Goal: Task Accomplishment & Management: Use online tool/utility

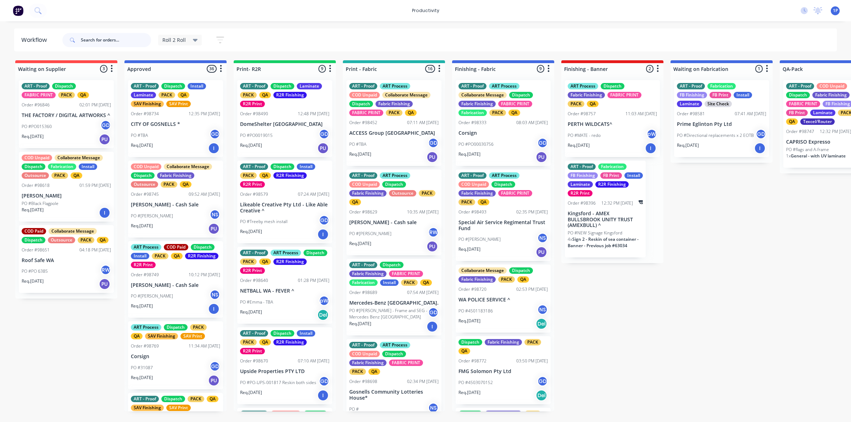
click at [133, 44] on input "text" at bounding box center [116, 40] width 70 height 14
click at [122, 40] on input "text" at bounding box center [116, 40] width 70 height 14
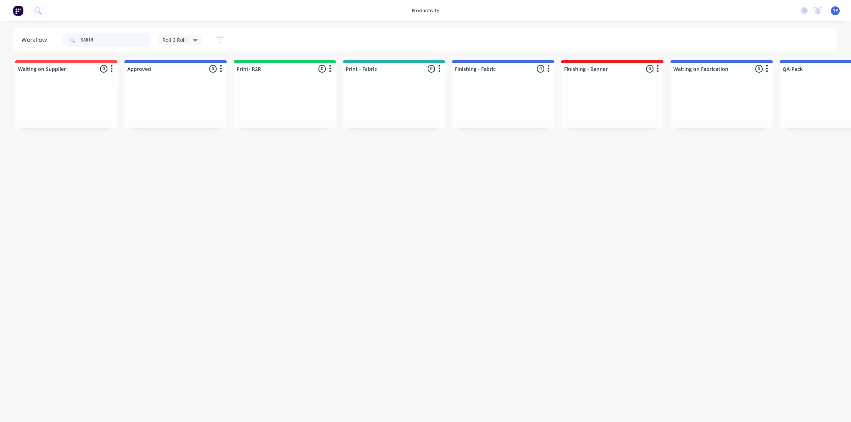
type input "98816"
click at [191, 43] on div "Roll 2 Roll" at bounding box center [179, 40] width 35 height 6
click at [176, 91] on button "None" at bounding box center [201, 93] width 76 height 8
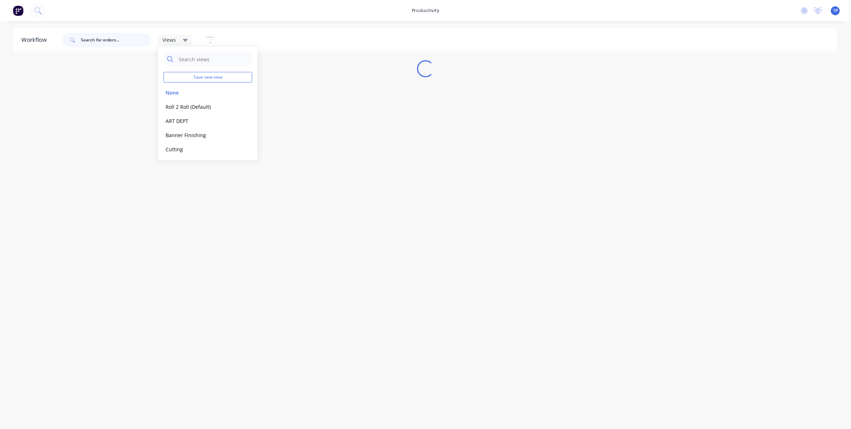
click at [111, 41] on input "text" at bounding box center [116, 40] width 70 height 14
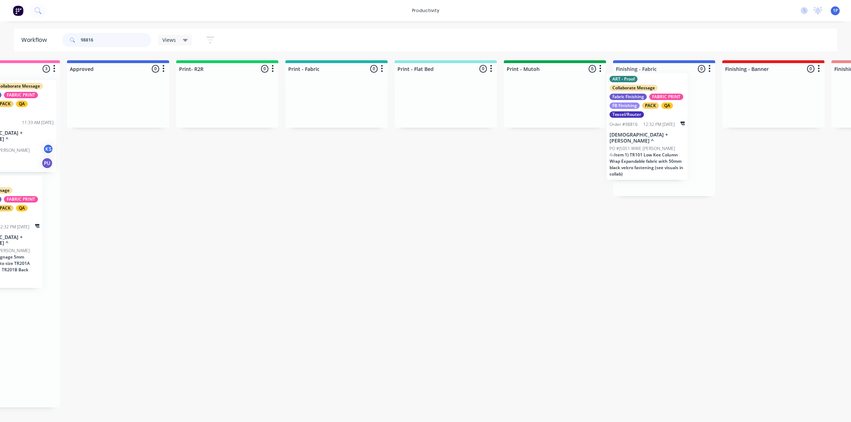
scroll to position [0, 718]
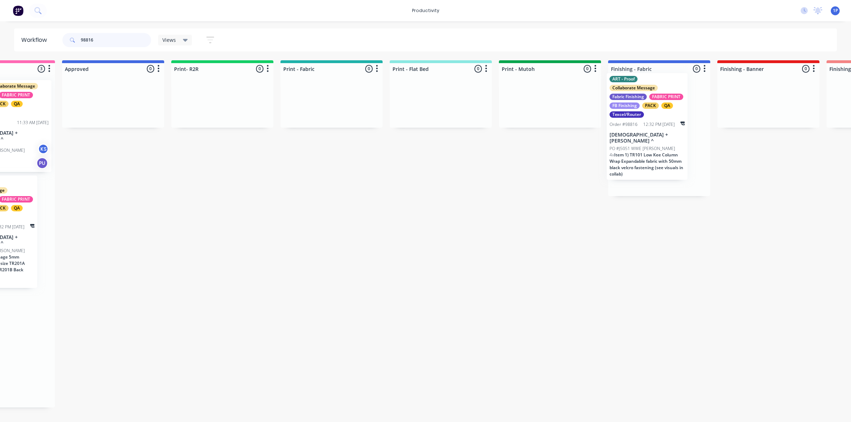
drag, startPoint x: 281, startPoint y: 241, endPoint x: 653, endPoint y: 144, distance: 384.7
click at [653, 144] on div "Submitted 0 Sort By Created date Required date Order number Customer name Most …" at bounding box center [639, 233] width 2724 height 347
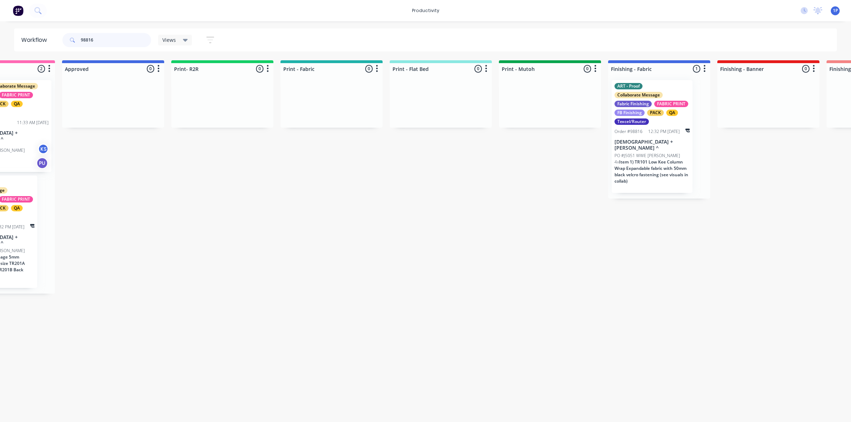
type input "98816"
click at [178, 42] on div "Views" at bounding box center [175, 40] width 26 height 6
click at [184, 106] on button "Roll 2 Roll (Default)" at bounding box center [201, 107] width 76 height 8
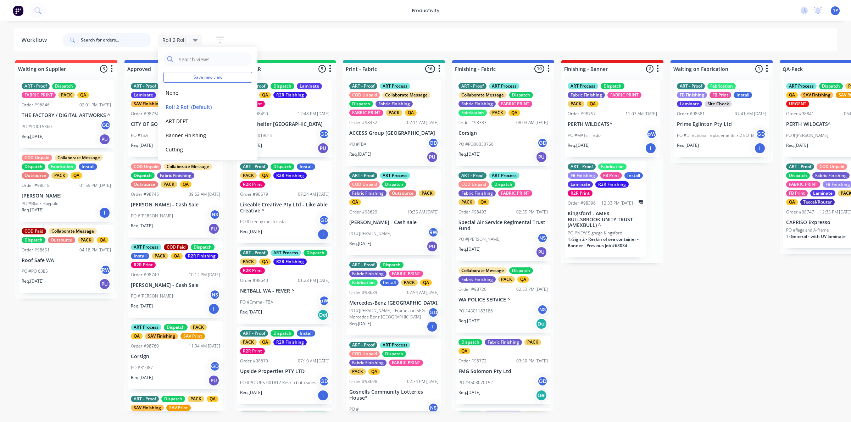
click at [104, 37] on input "text" at bounding box center [116, 40] width 70 height 14
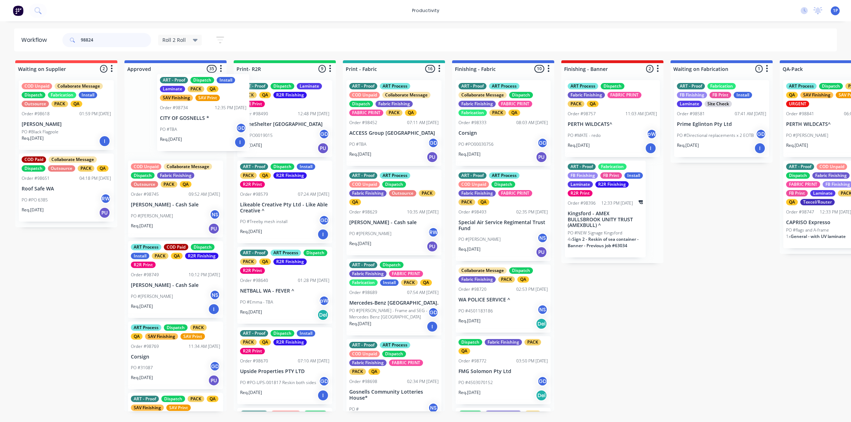
drag, startPoint x: 192, startPoint y: 94, endPoint x: 222, endPoint y: 121, distance: 39.6
click at [222, 121] on div "ART - Proof Dispatch Install Laminate PACK QA SAV Finishing SAV Print Order #98…" at bounding box center [175, 242] width 102 height 337
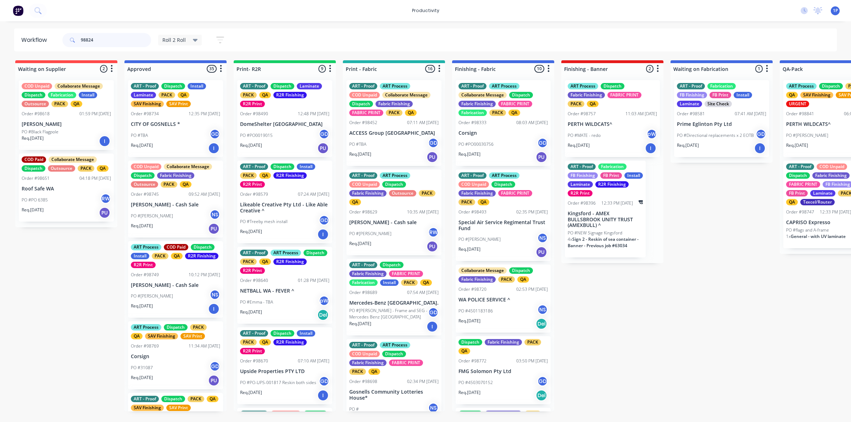
click at [132, 38] on input "98824" at bounding box center [116, 40] width 70 height 14
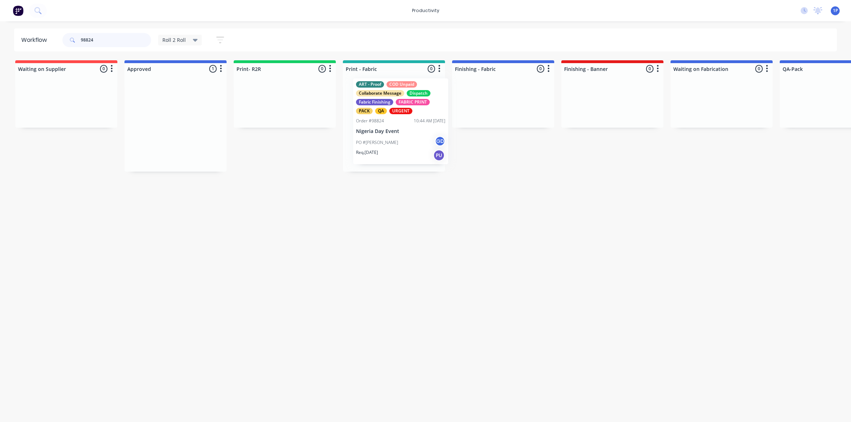
drag, startPoint x: 197, startPoint y: 128, endPoint x: 403, endPoint y: 126, distance: 205.3
type input "98824"
click at [391, 141] on div "PO #Donoi [PERSON_NAME]" at bounding box center [393, 144] width 89 height 13
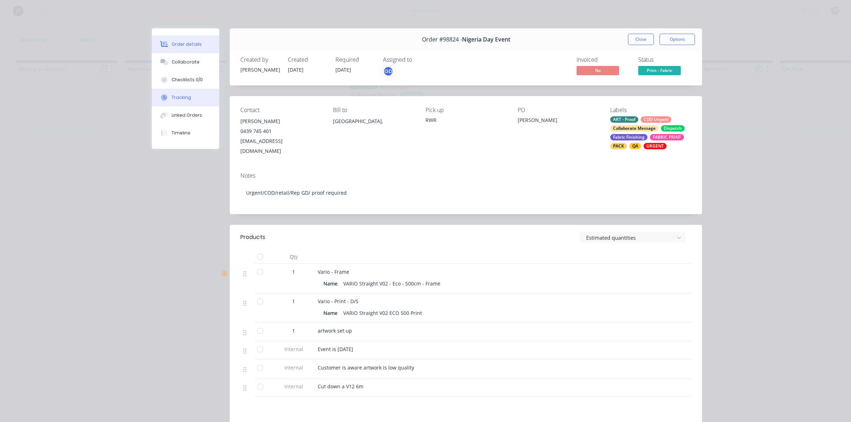
click at [201, 98] on button "Tracking" at bounding box center [185, 98] width 67 height 18
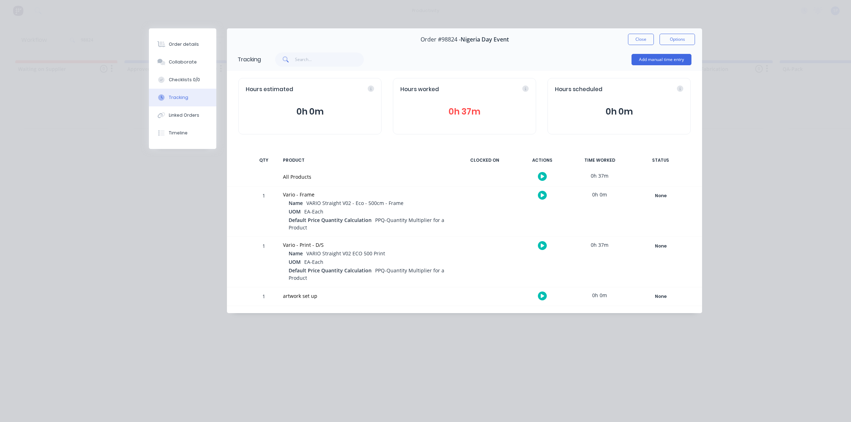
click at [541, 194] on icon "button" at bounding box center [543, 195] width 4 height 4
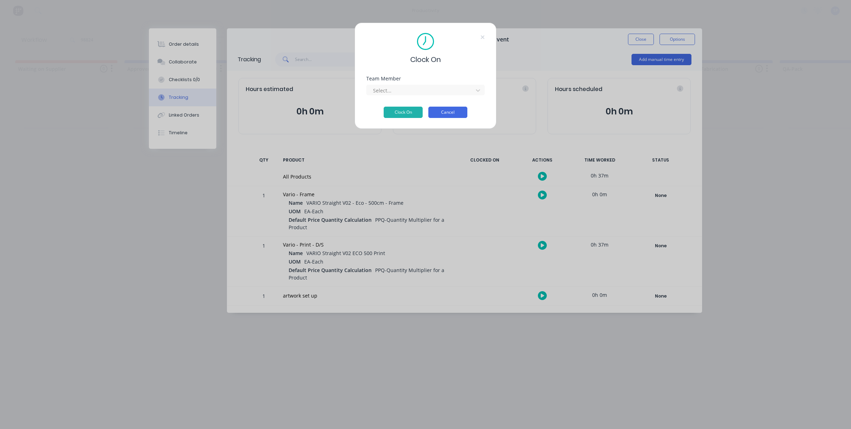
click at [445, 108] on button "Cancel" at bounding box center [447, 112] width 39 height 11
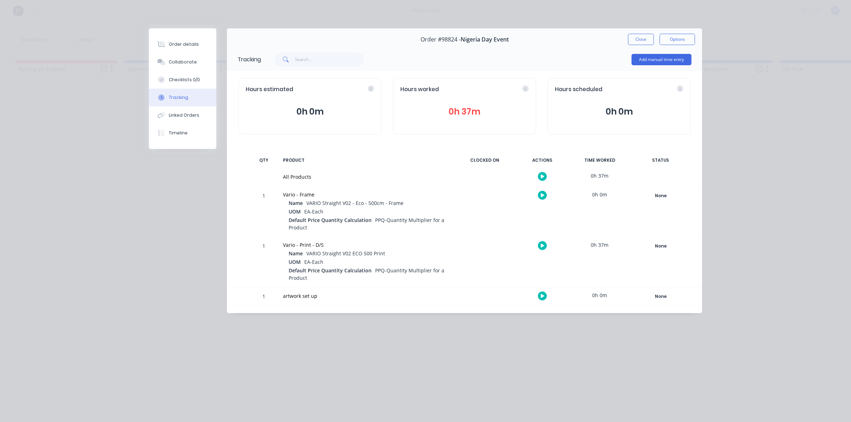
click at [541, 246] on icon "button" at bounding box center [543, 246] width 4 height 4
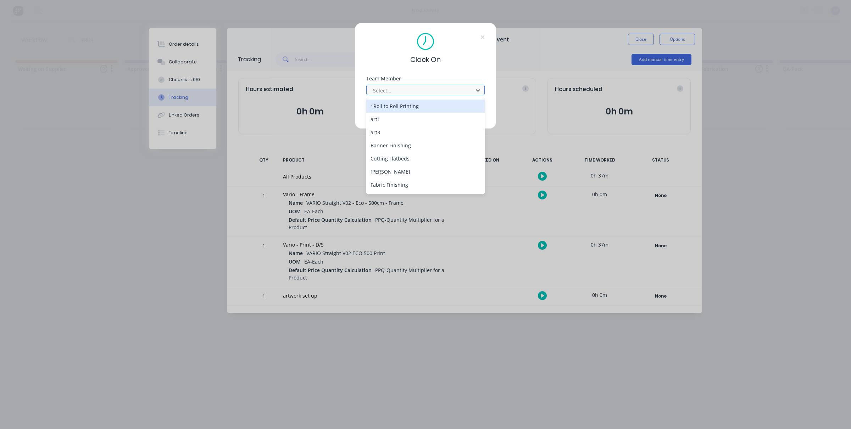
click at [401, 93] on div at bounding box center [420, 90] width 97 height 9
click at [402, 111] on div "1Roll to Roll Printing" at bounding box center [425, 106] width 118 height 13
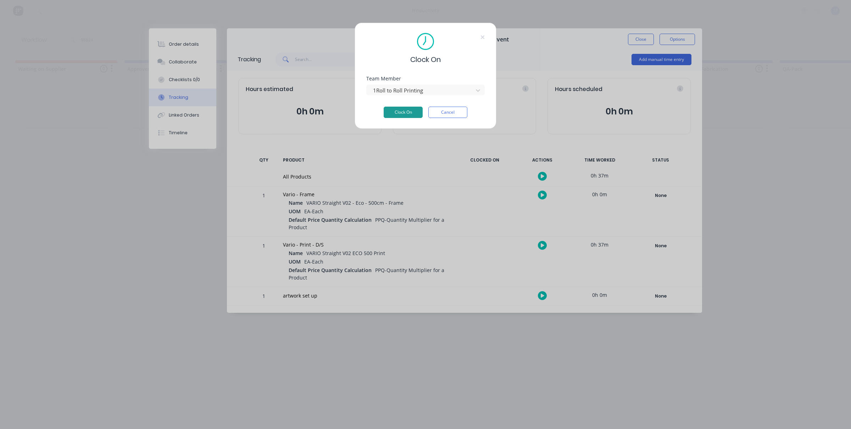
click at [407, 113] on button "Clock On" at bounding box center [403, 112] width 39 height 11
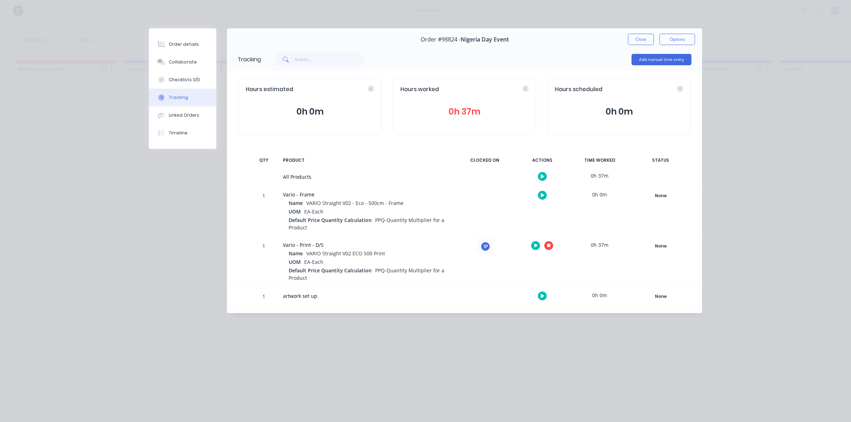
click at [547, 244] on icon "button" at bounding box center [549, 246] width 4 height 4
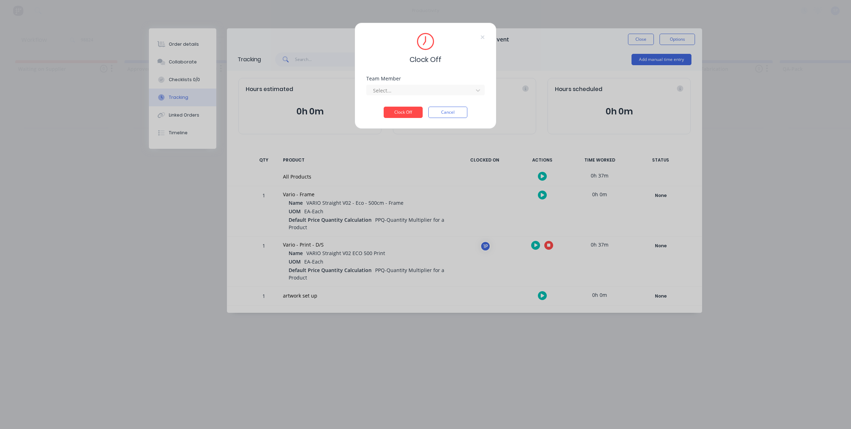
click at [412, 96] on div "Team Member Select..." at bounding box center [425, 91] width 118 height 30
click at [411, 93] on div at bounding box center [420, 90] width 97 height 9
click at [408, 105] on div "1Roll to Roll Printing" at bounding box center [425, 106] width 118 height 13
click at [408, 111] on button "Clock Off" at bounding box center [403, 112] width 39 height 11
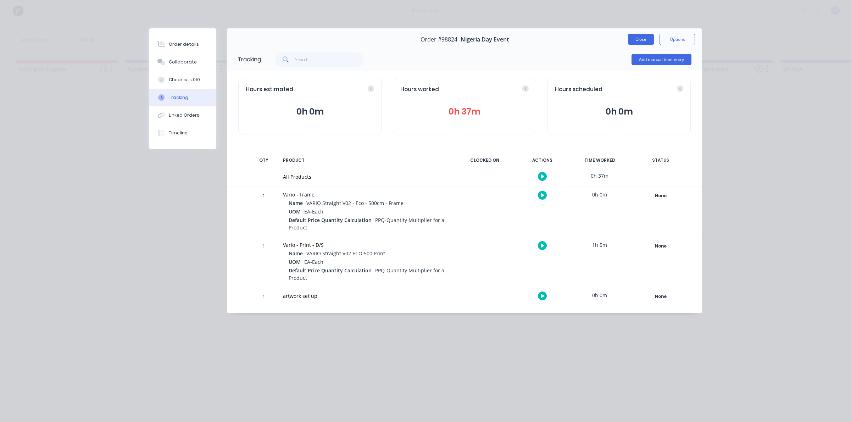
click at [634, 36] on button "Close" at bounding box center [641, 39] width 26 height 11
